Goal: Check status: Check status

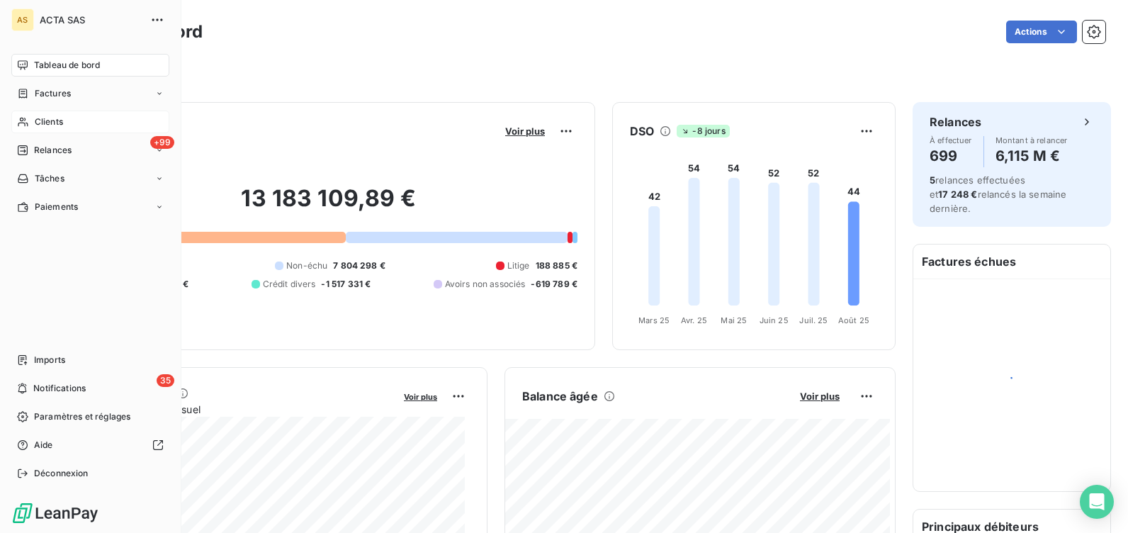
click at [45, 118] on span "Clients" at bounding box center [49, 122] width 28 height 13
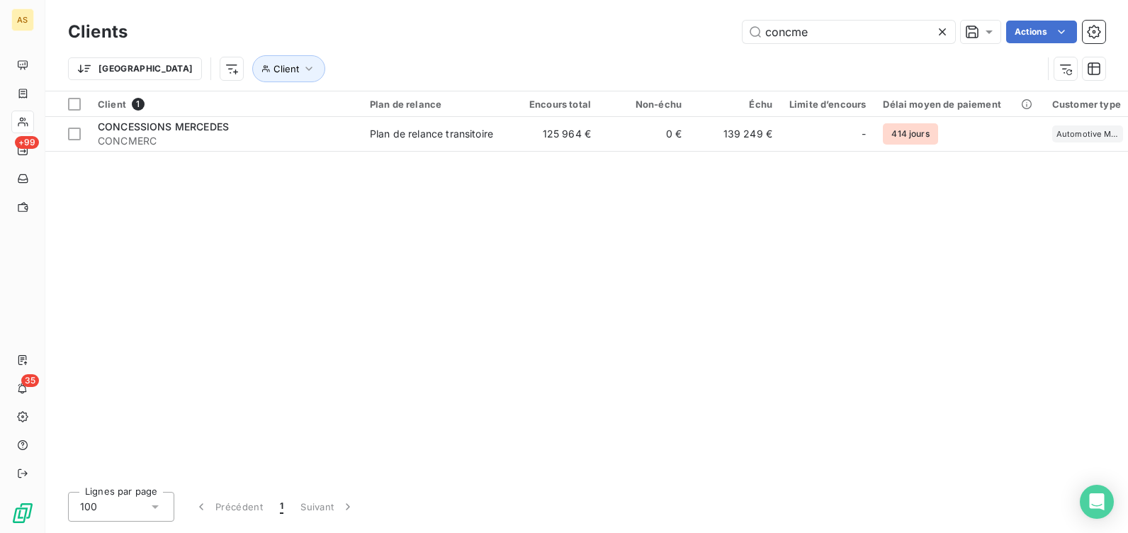
type input "concme"
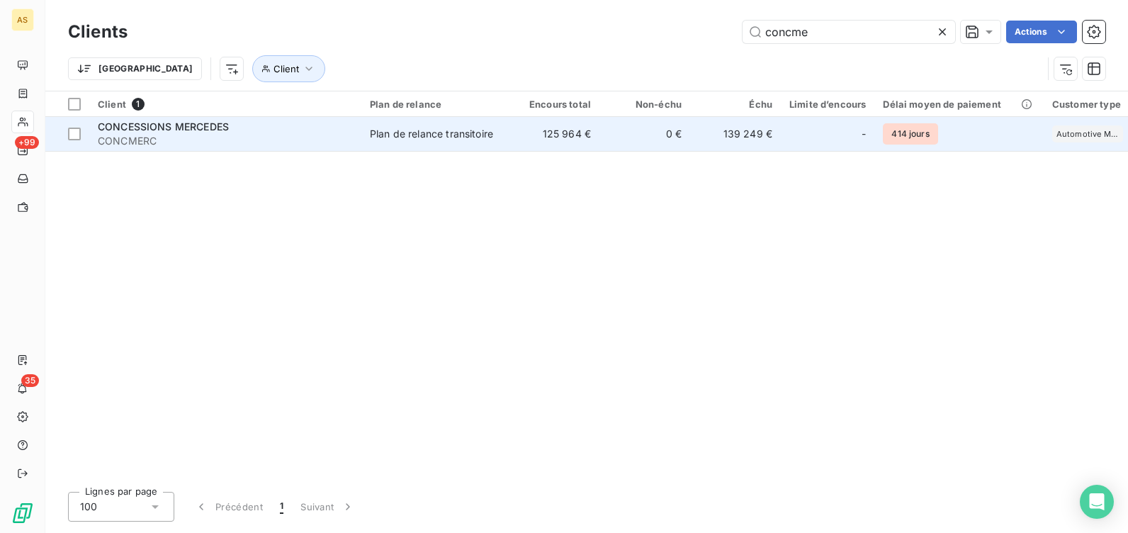
click at [150, 128] on span "CONCESSIONS MERCEDES" at bounding box center [163, 126] width 131 height 12
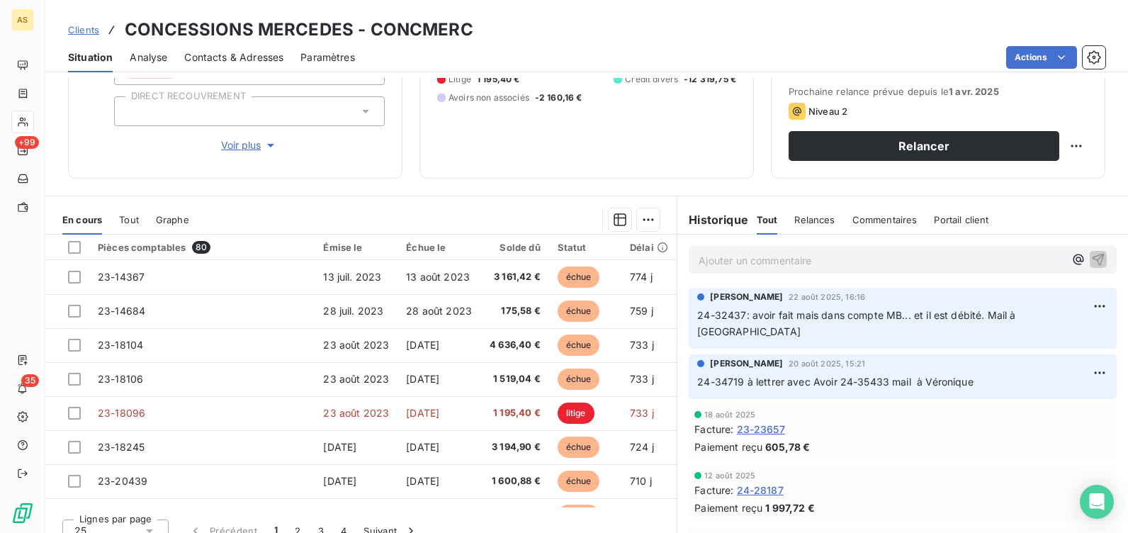
scroll to position [213, 0]
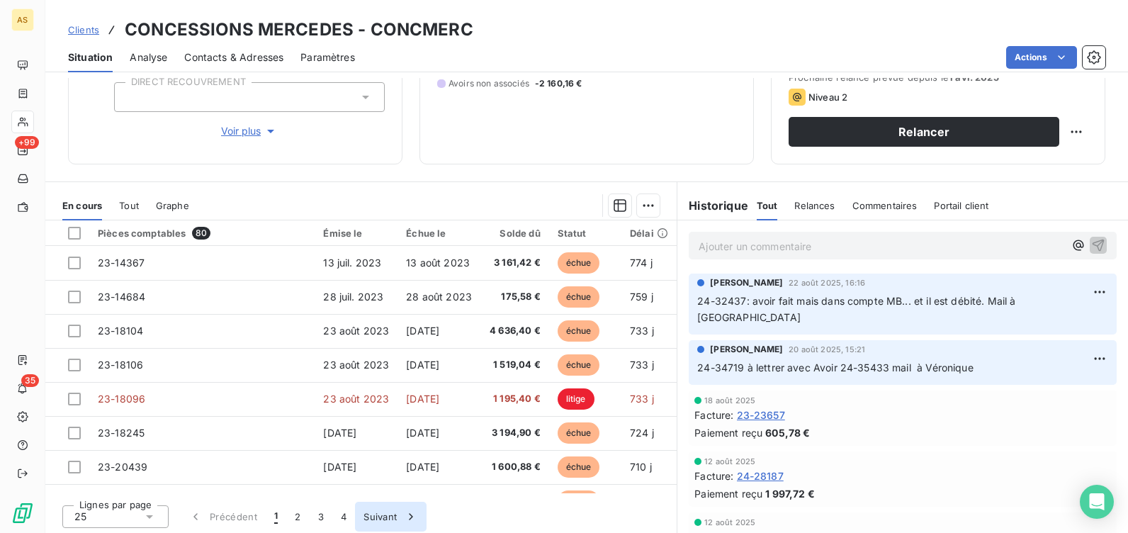
click at [412, 514] on icon "button" at bounding box center [411, 516] width 14 height 14
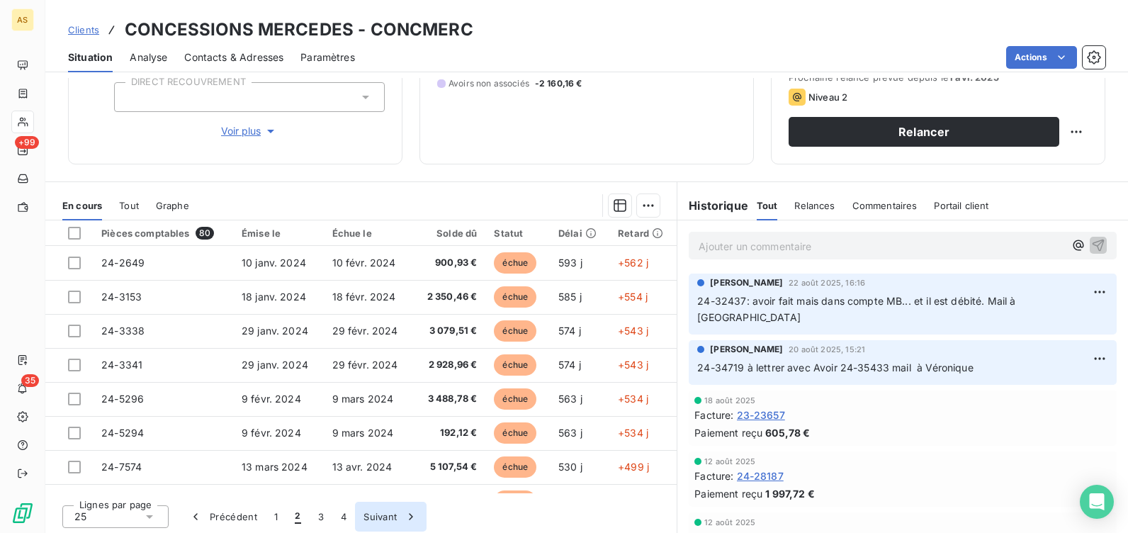
click at [412, 514] on icon "button" at bounding box center [411, 516] width 14 height 14
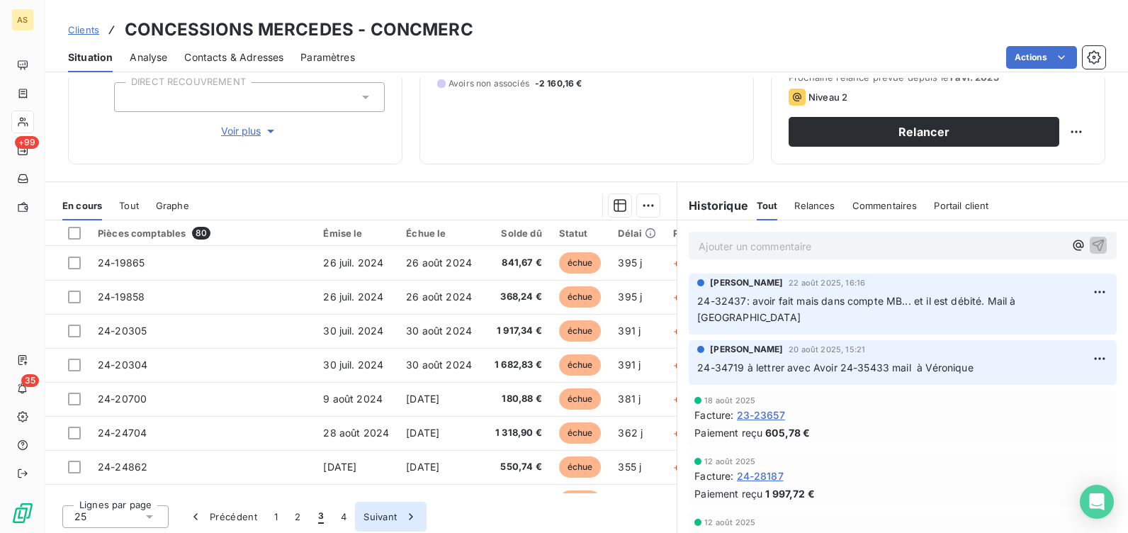
click at [412, 514] on icon "button" at bounding box center [411, 516] width 14 height 14
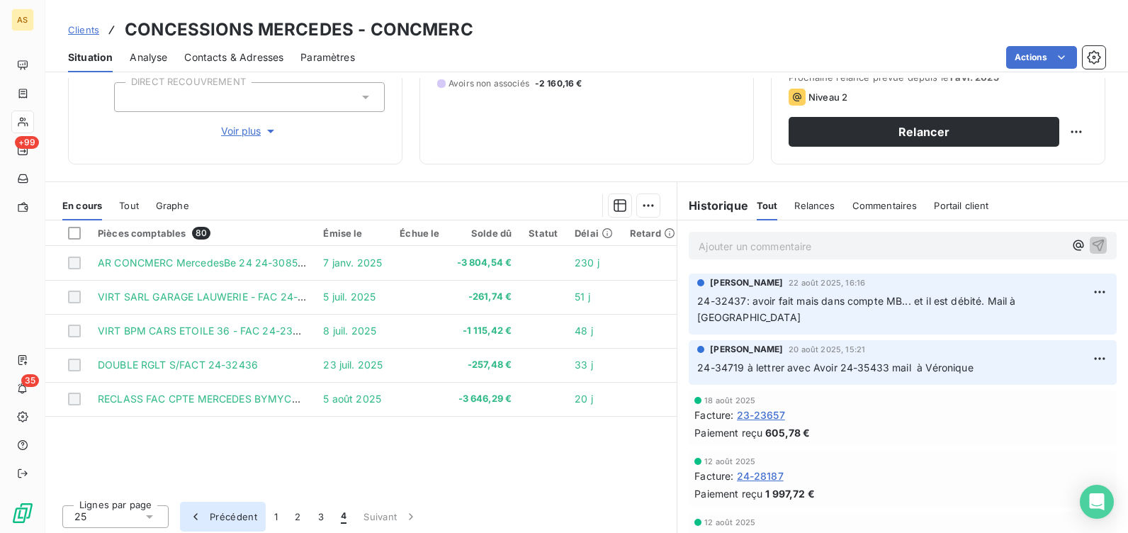
click at [199, 516] on icon "button" at bounding box center [195, 516] width 14 height 14
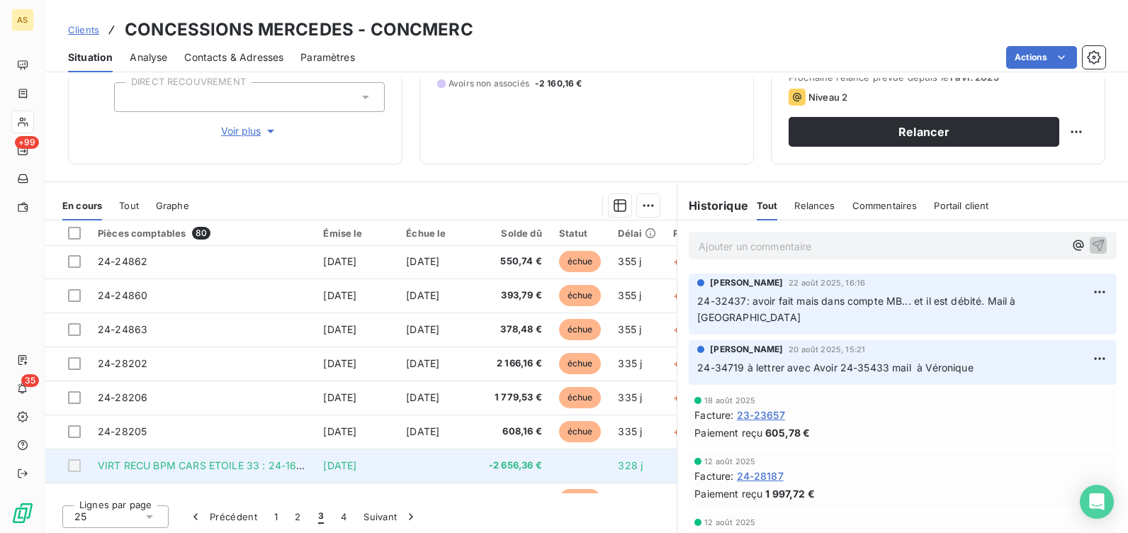
scroll to position [283, 0]
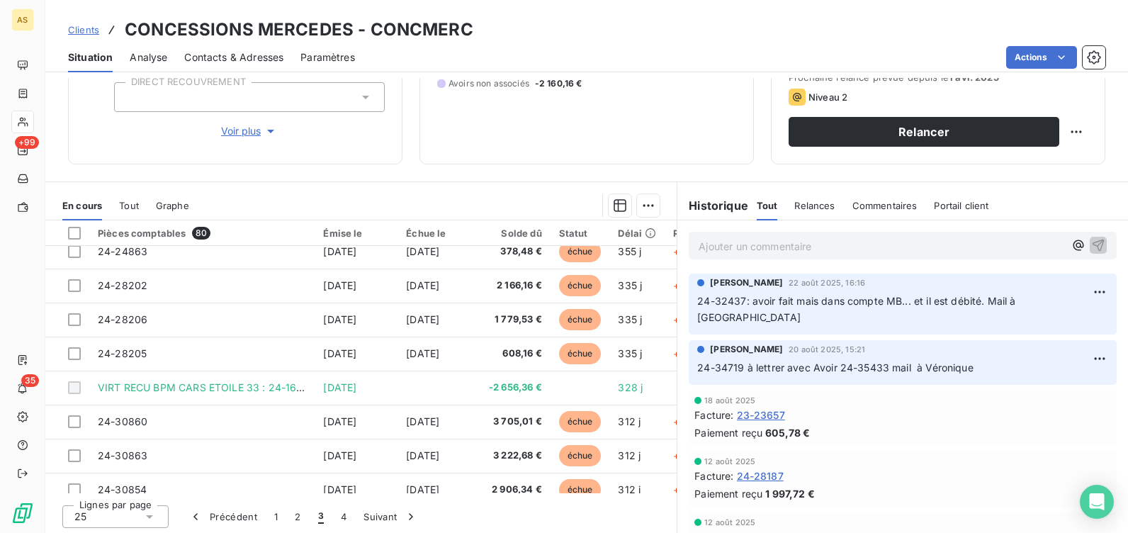
click at [524, 233] on div "Solde dû" at bounding box center [515, 232] width 53 height 11
click at [518, 233] on div "Solde dû" at bounding box center [515, 232] width 53 height 11
click at [295, 517] on button "2" at bounding box center [297, 517] width 23 height 30
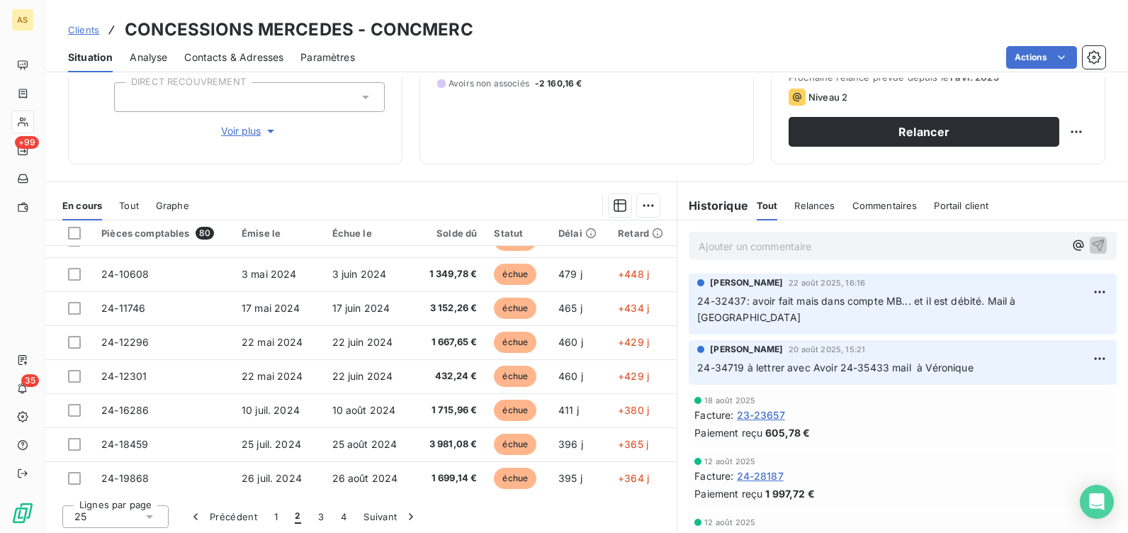
scroll to position [604, 0]
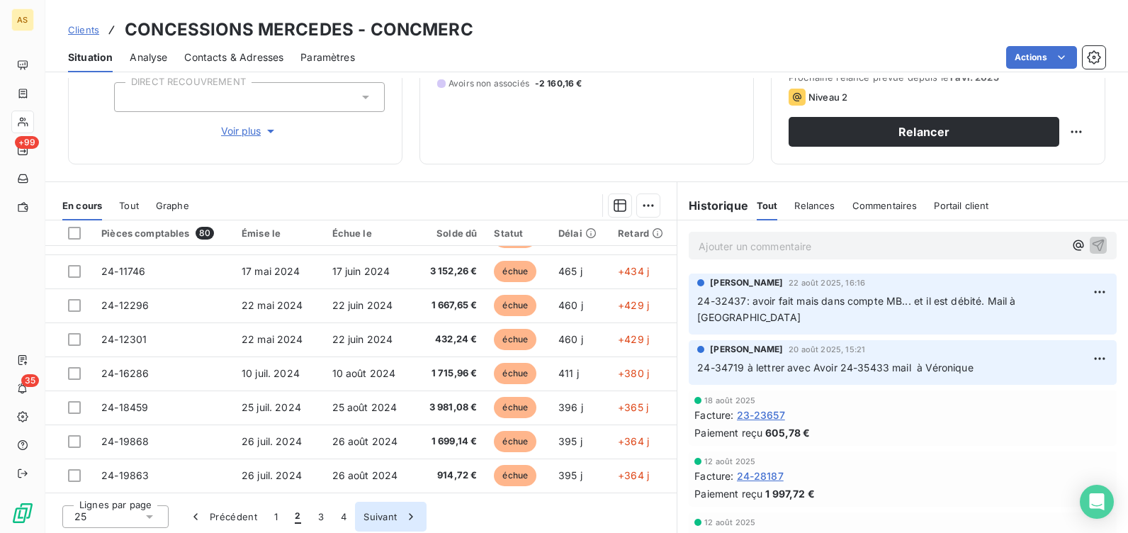
click at [382, 517] on button "Suivant" at bounding box center [391, 517] width 72 height 30
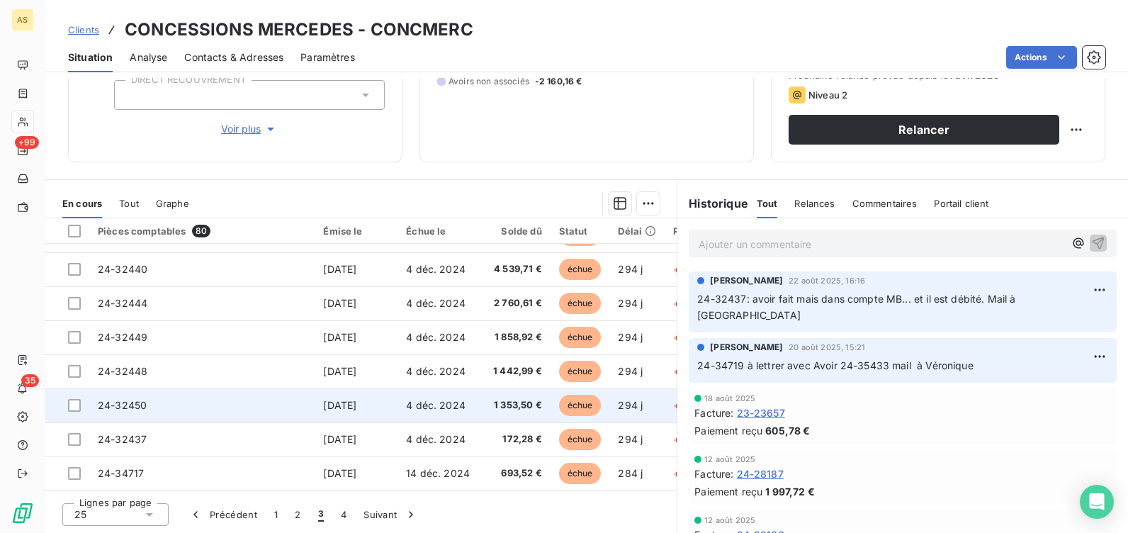
scroll to position [215, 0]
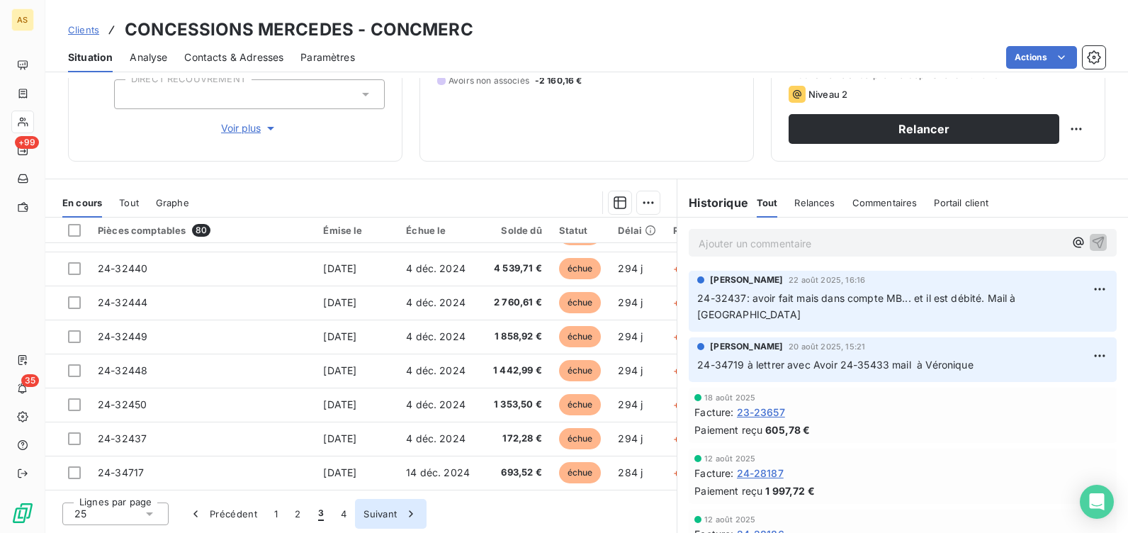
click at [387, 516] on button "Suivant" at bounding box center [391, 514] width 72 height 30
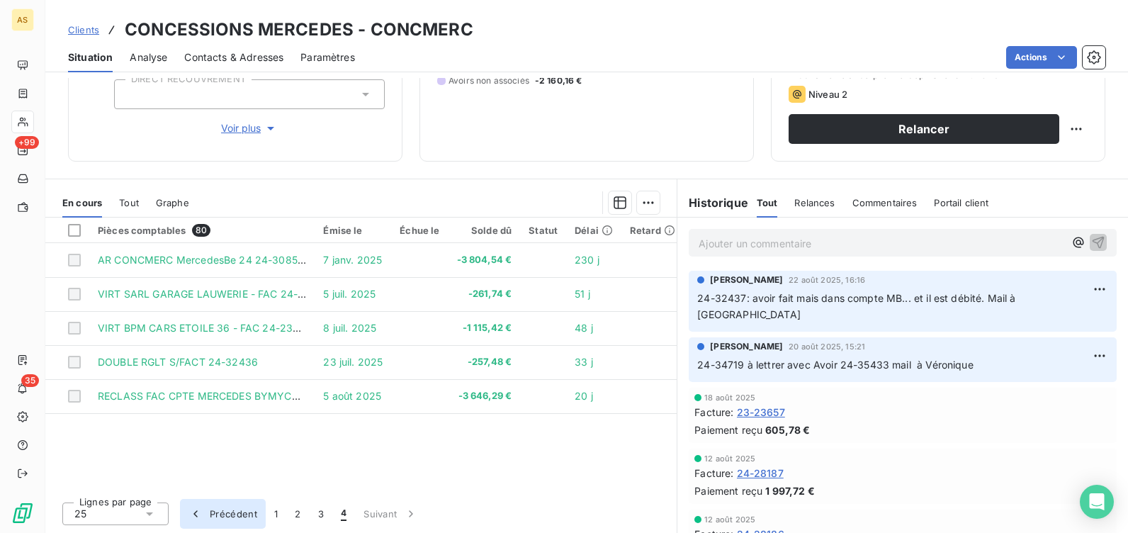
click at [233, 512] on button "Précédent" at bounding box center [223, 514] width 86 height 30
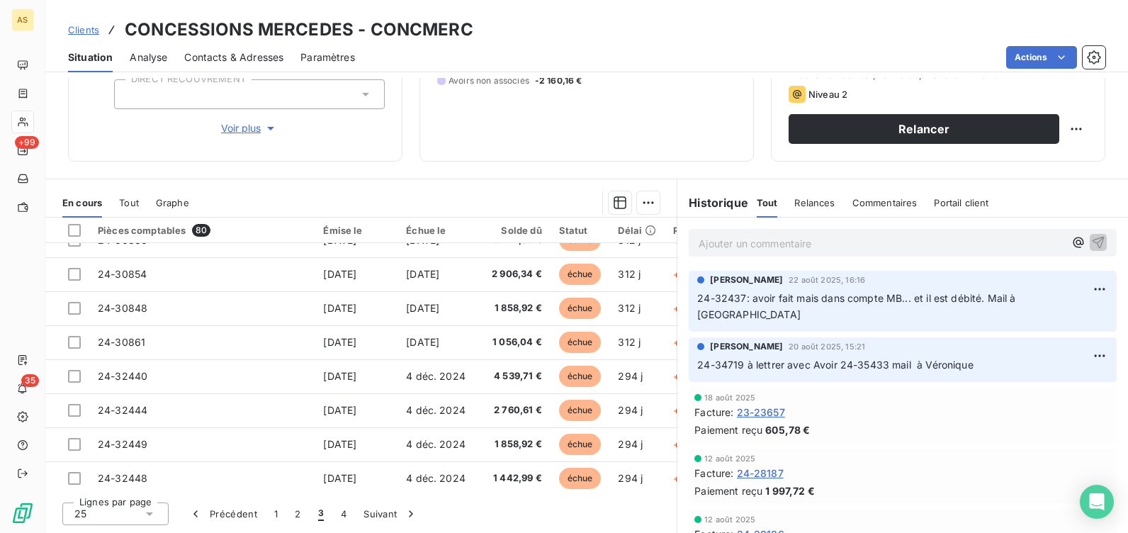
scroll to position [609, 0]
